Goal: Task Accomplishment & Management: Manage account settings

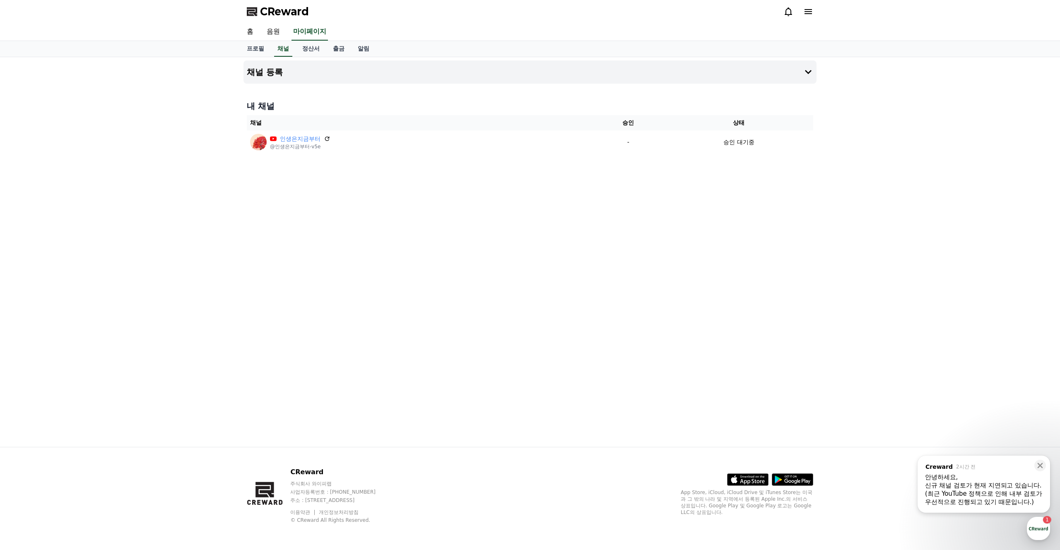
click at [988, 494] on div "(최근 YouTube 정책으로 인해 내부 검토가 우선적으로 진행되고 있기 때문입니다.) ​" at bounding box center [984, 497] width 118 height 17
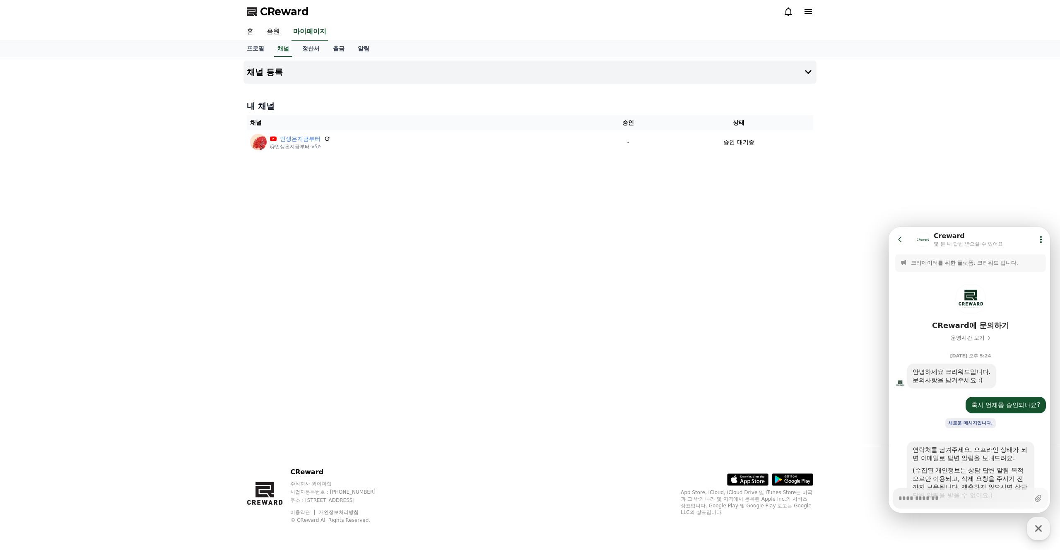
scroll to position [190, 0]
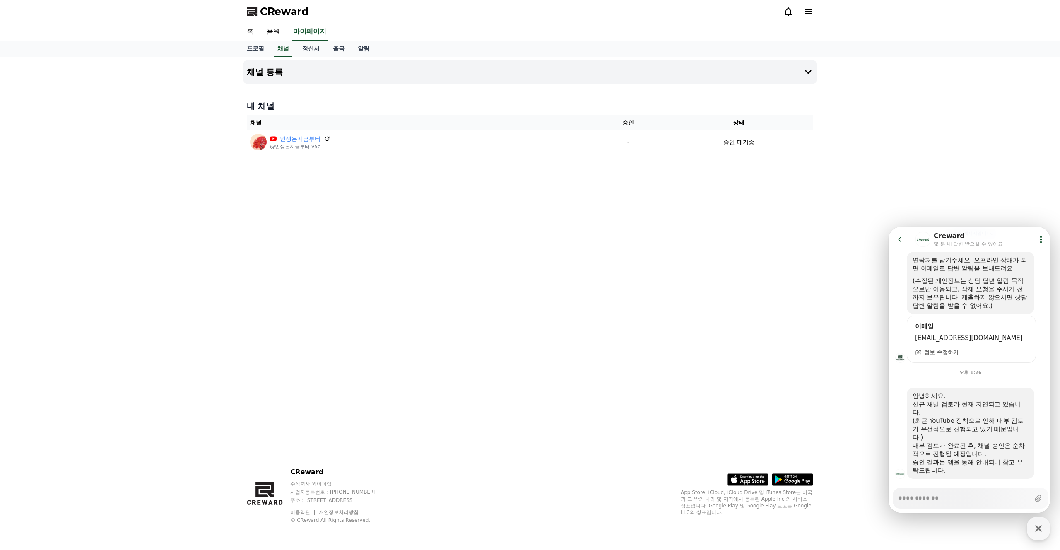
type textarea "*"
click at [894, 238] on button "Go to previous page" at bounding box center [904, 239] width 22 height 17
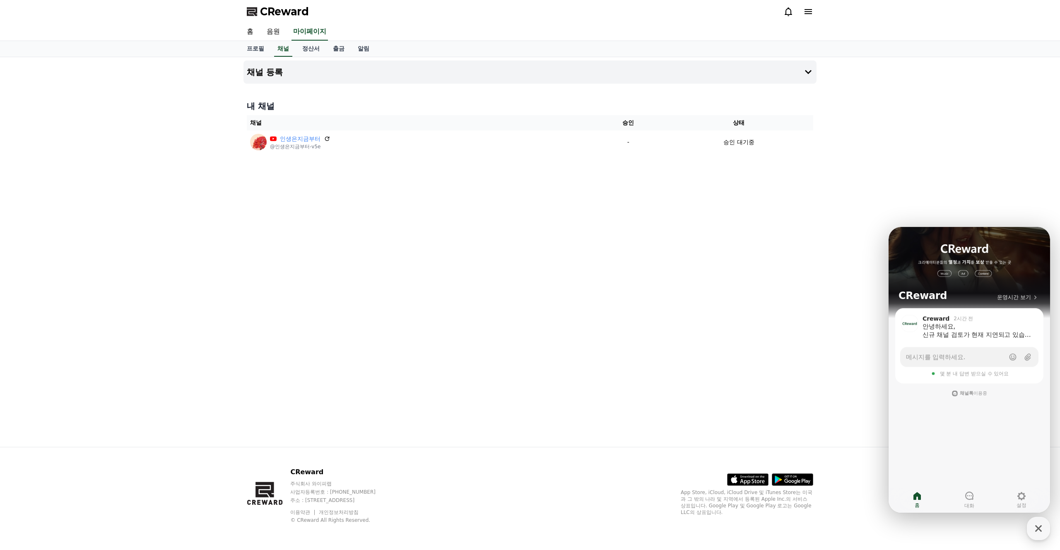
click at [953, 154] on div "채널 등록 내 채널 채널 승인 상태 인생은지금부터 @인생은지금부터-v5e - 승인 대기중" at bounding box center [530, 252] width 1060 height 390
click at [1027, 522] on button "CReward 상담 버튼" at bounding box center [1038, 528] width 23 height 23
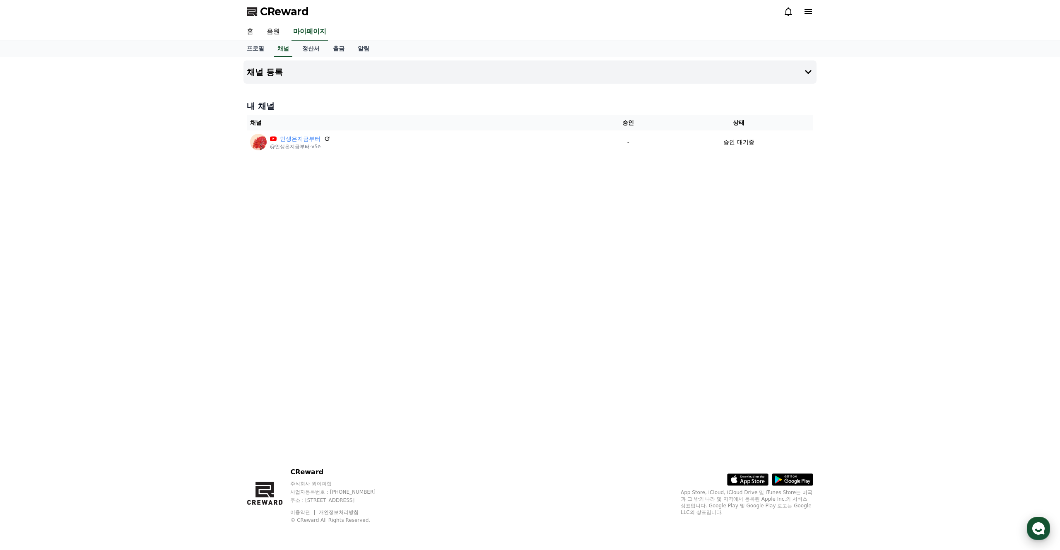
drag, startPoint x: 1033, startPoint y: 529, endPoint x: 1029, endPoint y: 522, distance: 8.0
click at [1032, 528] on icon "button" at bounding box center [1038, 528] width 15 height 15
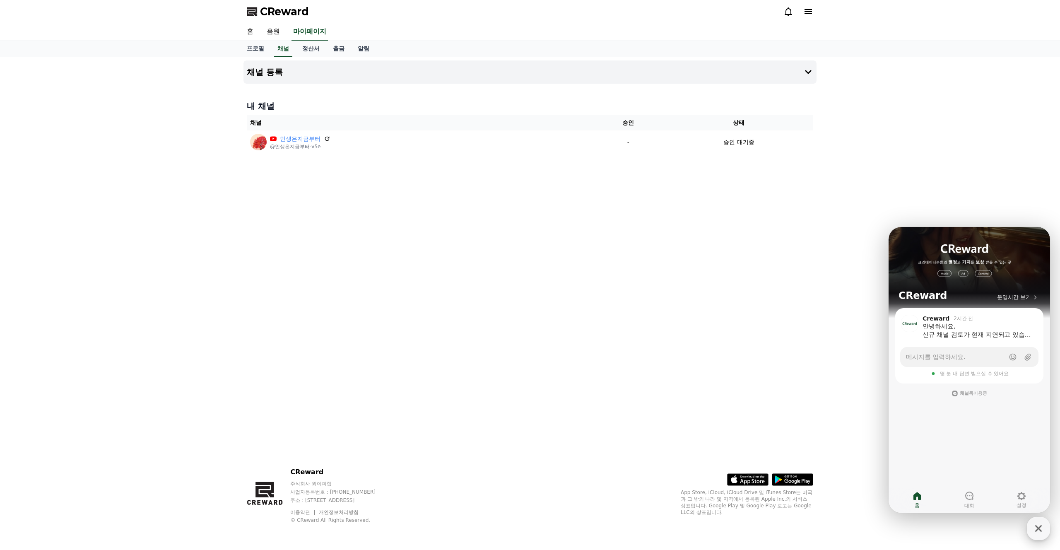
click at [1028, 524] on button "CReward 상담 버튼" at bounding box center [1038, 528] width 23 height 23
